Goal: Check status: Check status

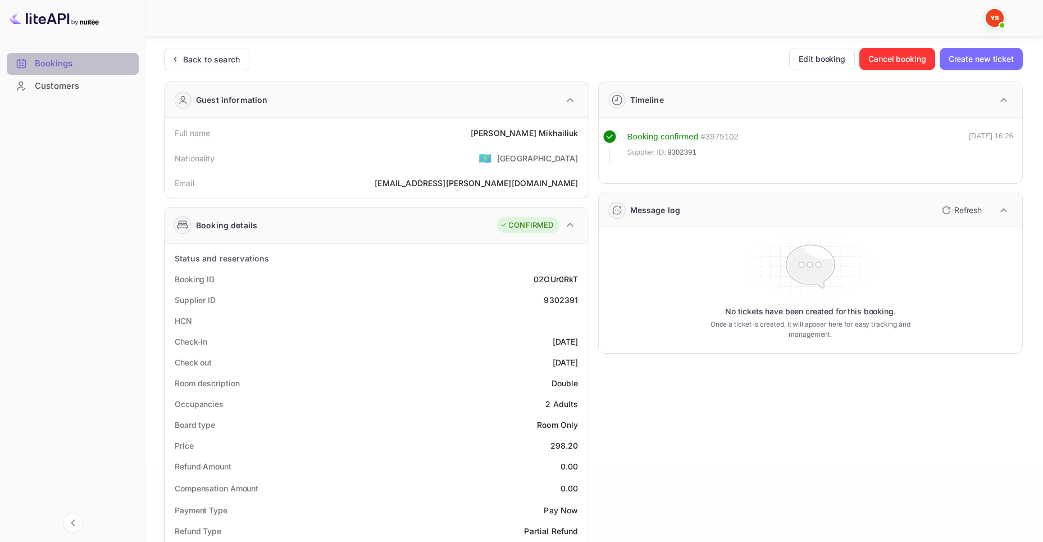
click at [88, 66] on div "Bookings" at bounding box center [84, 63] width 98 height 13
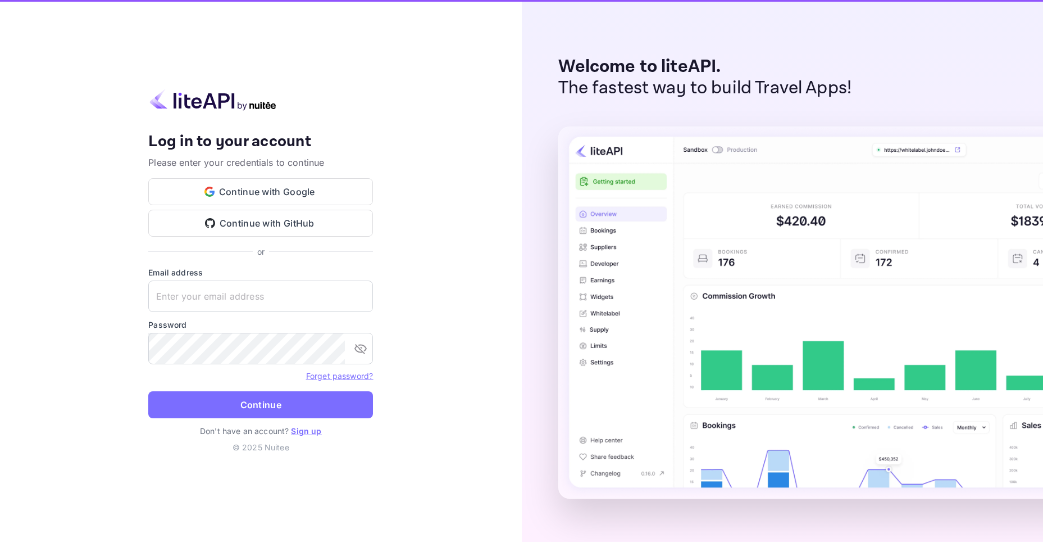
type input "[EMAIL_ADDRESS][DOMAIN_NAME]"
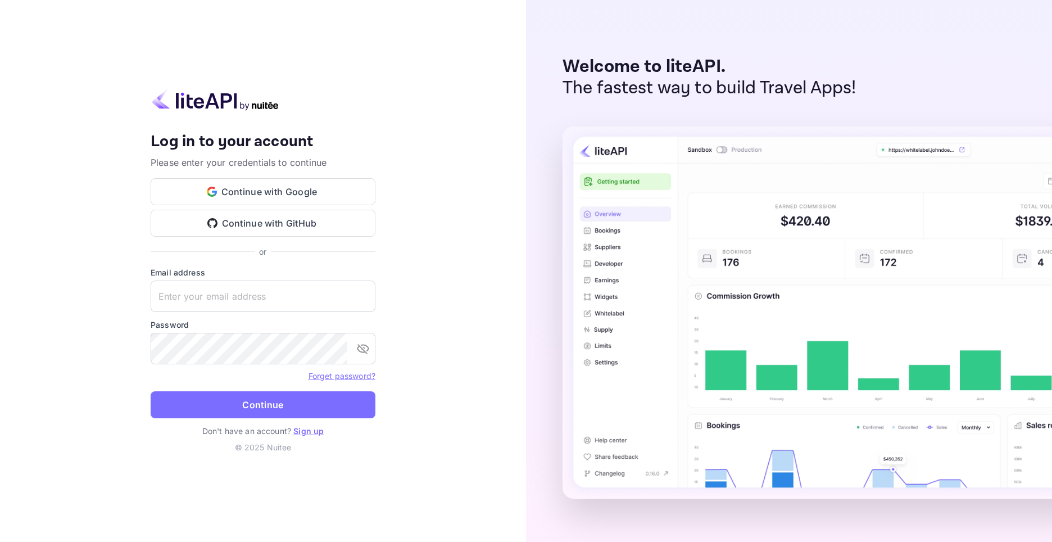
type input "[EMAIL_ADDRESS][DOMAIN_NAME]"
click at [255, 398] on button "Continue" at bounding box center [263, 404] width 225 height 27
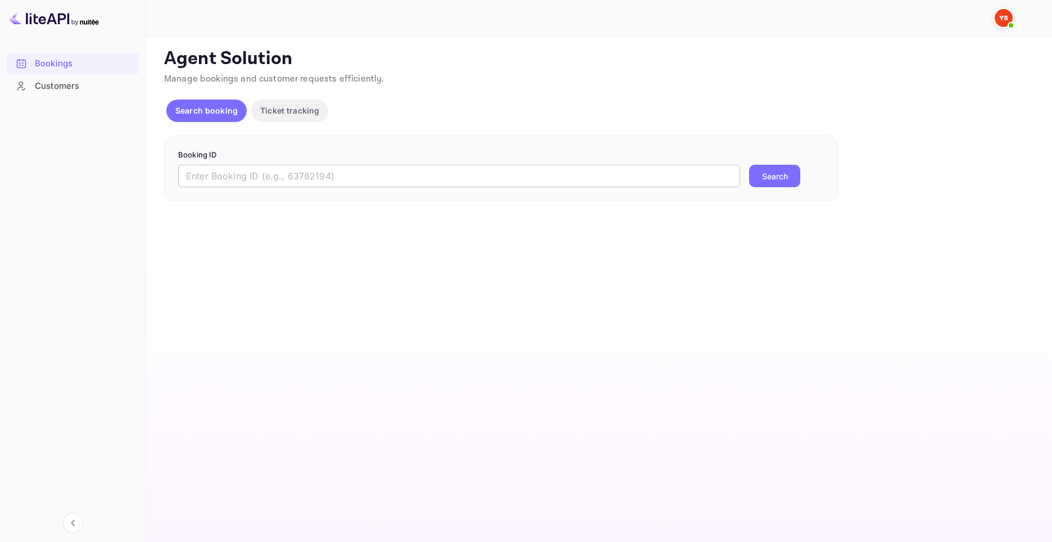
click at [205, 165] on input "text" at bounding box center [459, 176] width 562 height 22
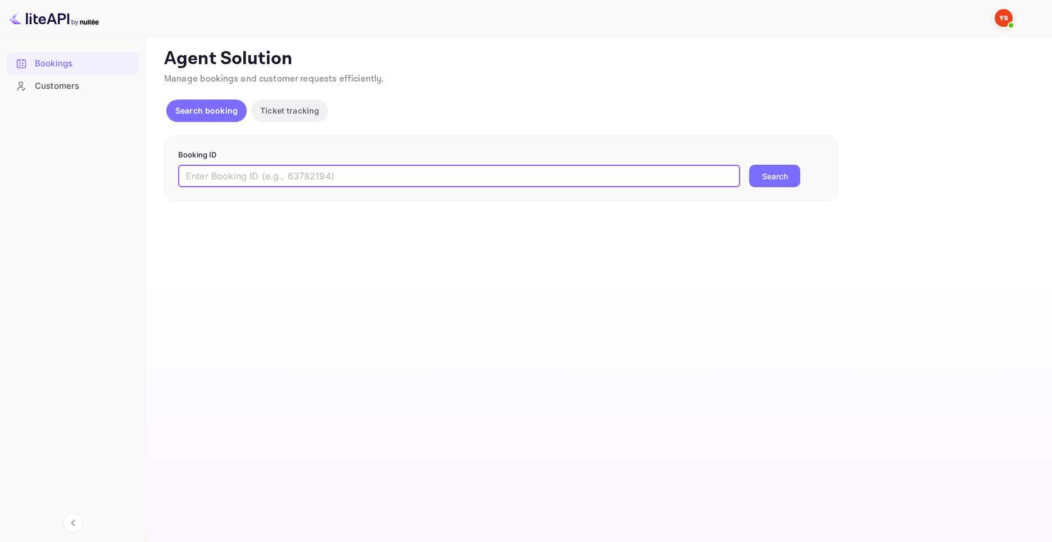
paste input "9925180"
type input "9925180"
click at [774, 188] on div "Booking ID 9925180 ​ Search" at bounding box center [501, 168] width 674 height 66
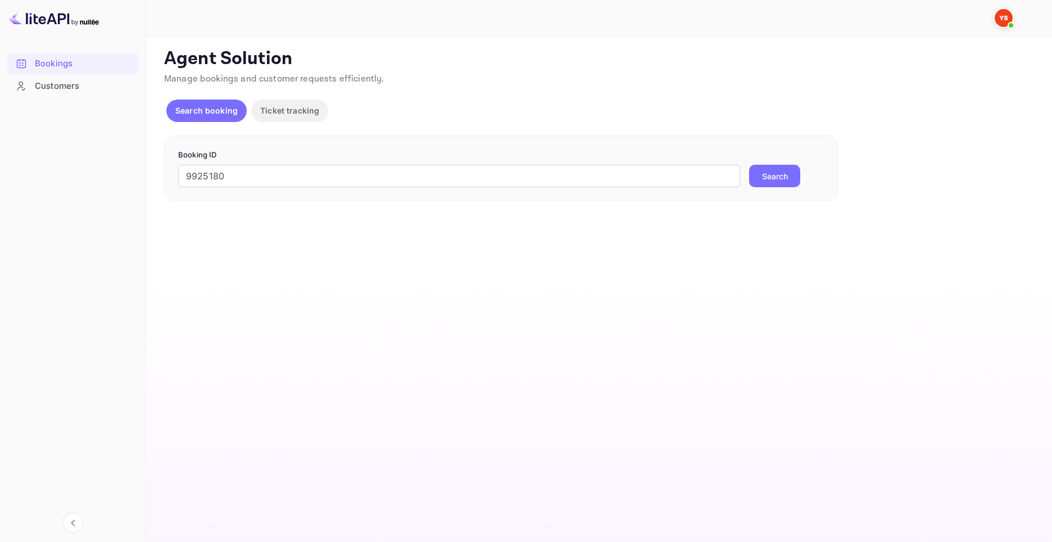
click at [778, 175] on button "Search" at bounding box center [774, 176] width 51 height 22
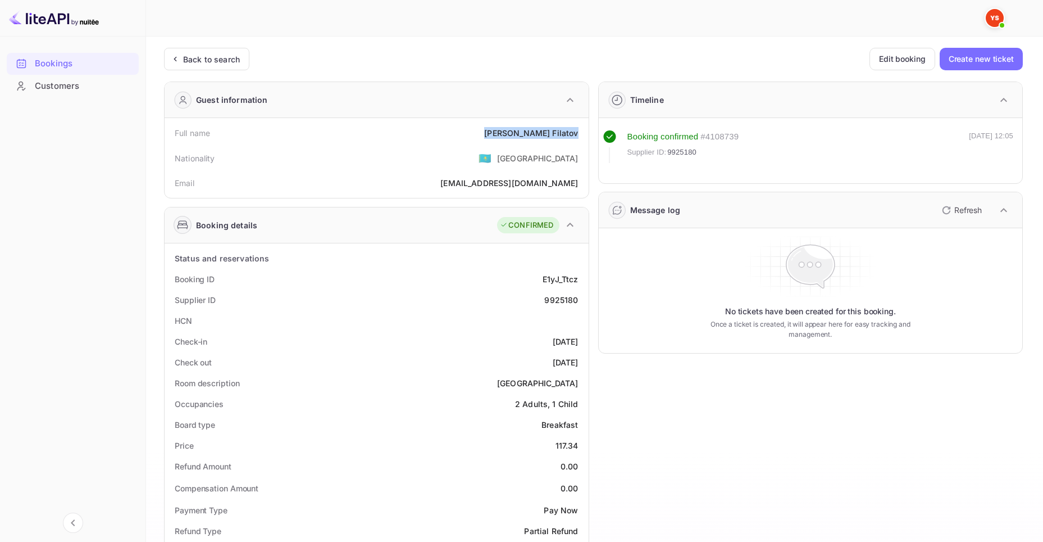
drag, startPoint x: 533, startPoint y: 132, endPoint x: 582, endPoint y: 133, distance: 48.9
click at [582, 133] on div "Full name [PERSON_NAME]" at bounding box center [376, 132] width 415 height 21
copy div "[PERSON_NAME]"
drag, startPoint x: 557, startPoint y: 444, endPoint x: 583, endPoint y: 447, distance: 26.6
click at [583, 447] on div "Price 117.34" at bounding box center [376, 445] width 415 height 21
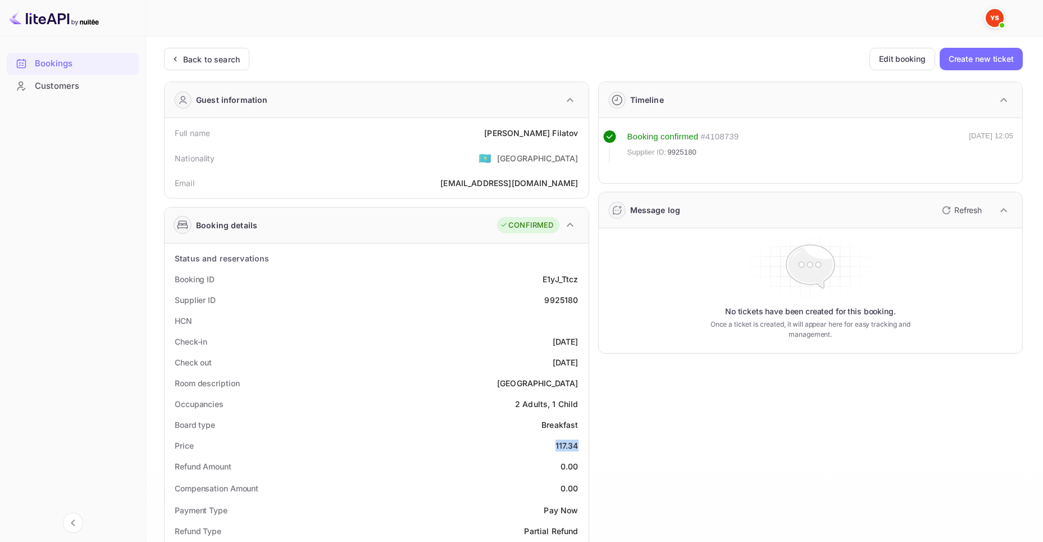
copy div "117.34"
